Goal: Transaction & Acquisition: Download file/media

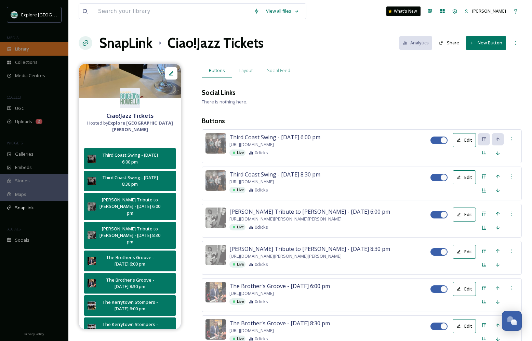
click at [22, 51] on span "Library" at bounding box center [22, 49] width 14 height 6
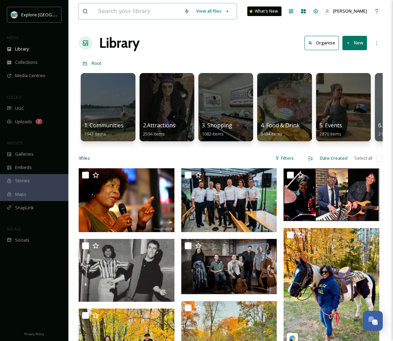
click at [131, 13] on input at bounding box center [138, 11] width 86 height 15
type input "fat bike"
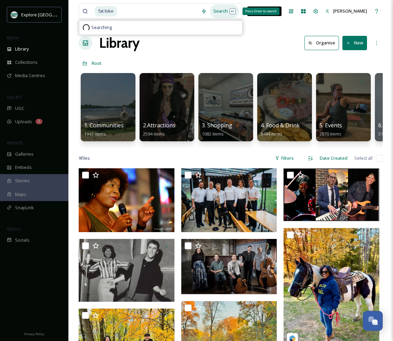
click at [218, 10] on div "Search Press Enter to search" at bounding box center [224, 10] width 29 height 13
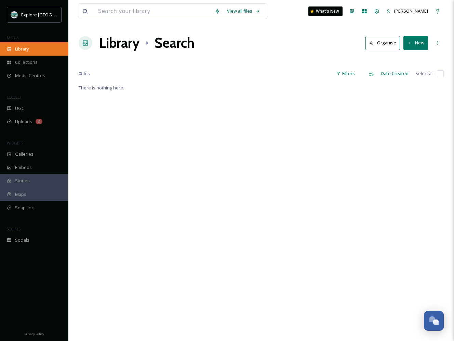
click at [29, 45] on div "Library" at bounding box center [34, 48] width 68 height 13
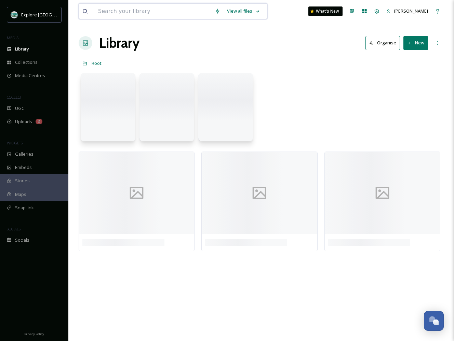
click at [136, 9] on input at bounding box center [153, 11] width 117 height 15
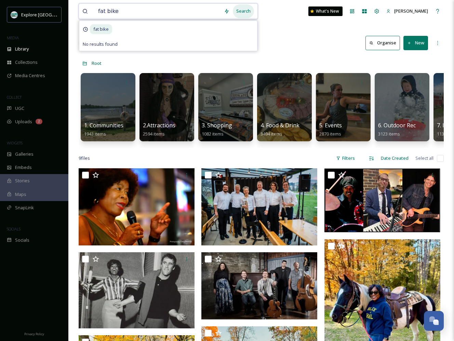
type input "fat bike"
click at [244, 16] on div "Search" at bounding box center [243, 10] width 21 height 13
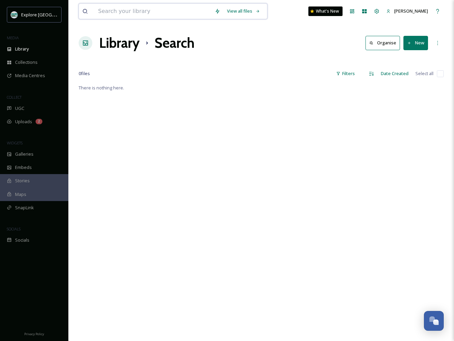
click at [149, 13] on input at bounding box center [153, 11] width 117 height 15
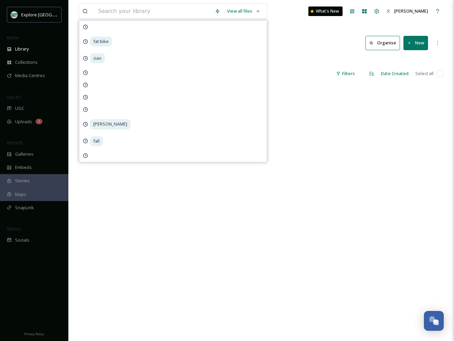
click at [313, 85] on div "There is nothing here." at bounding box center [261, 254] width 365 height 341
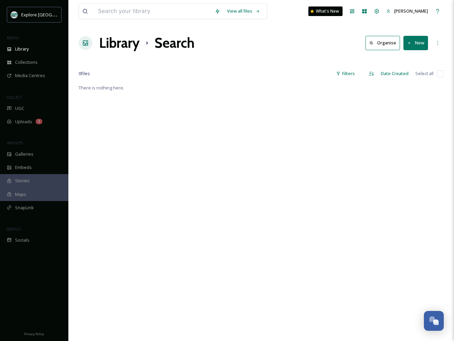
click at [129, 42] on h1 "Library" at bounding box center [119, 43] width 40 height 20
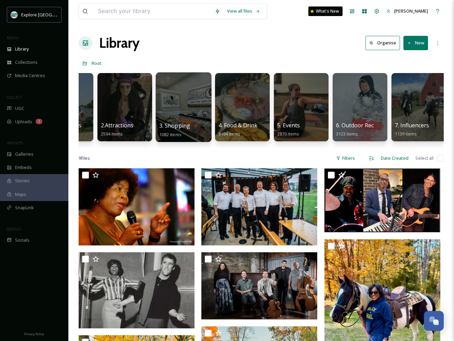
scroll to position [0, 57]
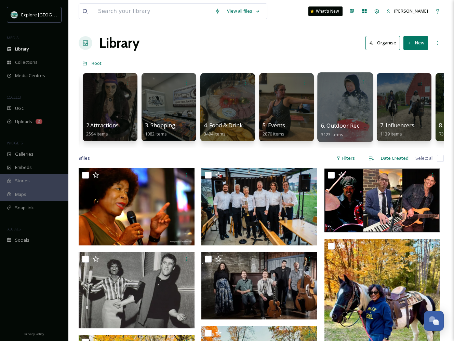
click at [320, 119] on div at bounding box center [345, 107] width 56 height 70
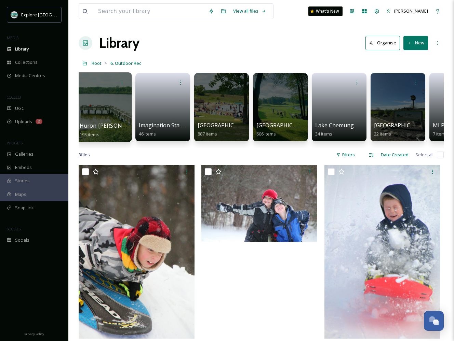
scroll to position [0, 655]
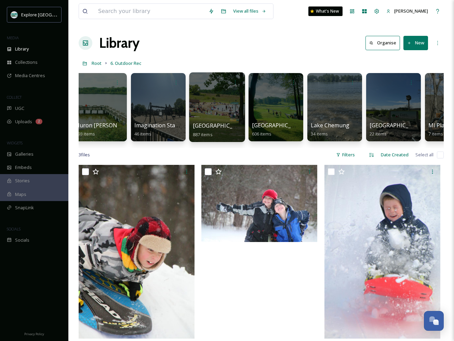
click at [231, 122] on div at bounding box center [217, 107] width 56 height 70
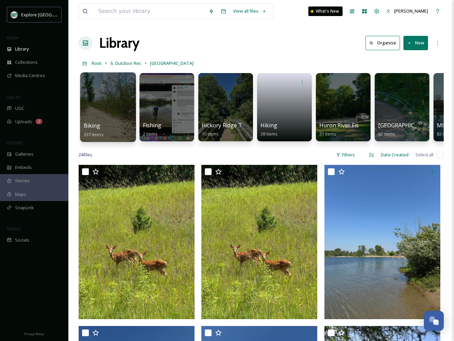
click at [111, 106] on div at bounding box center [108, 107] width 56 height 70
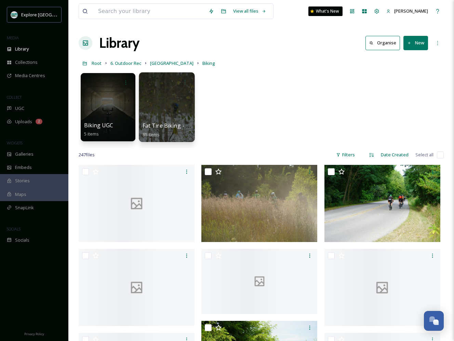
click at [163, 118] on div at bounding box center [167, 107] width 56 height 70
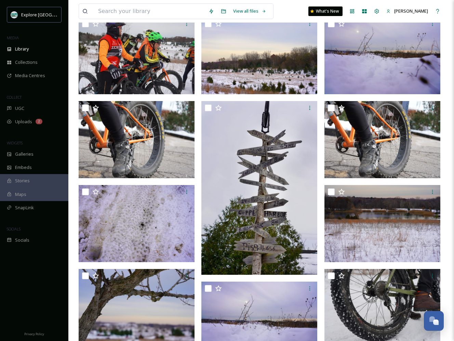
scroll to position [642, 0]
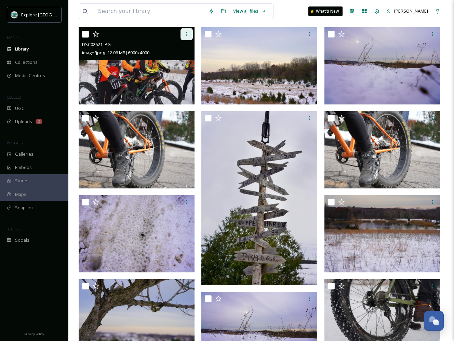
click at [182, 37] on div at bounding box center [186, 34] width 12 height 12
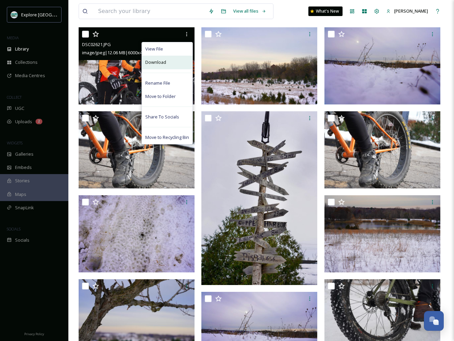
click at [157, 66] on div "Download" at bounding box center [167, 62] width 51 height 13
